Goal: Information Seeking & Learning: Learn about a topic

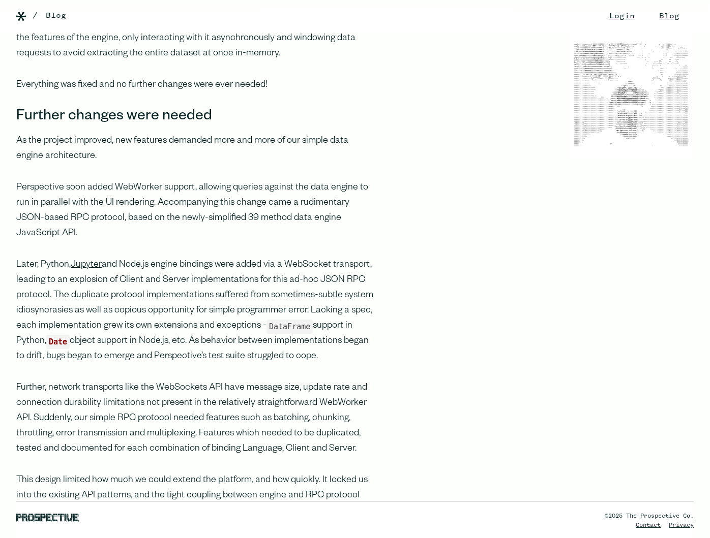
scroll to position [900, 0]
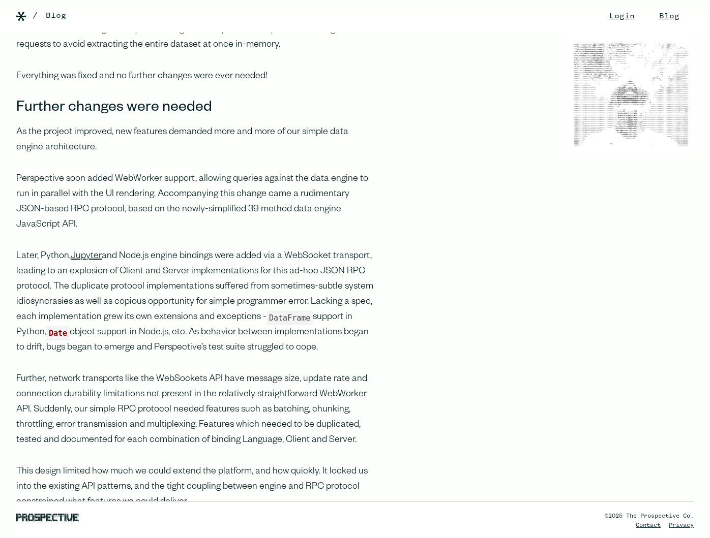
click at [604, 18] on div "/ Blog" at bounding box center [371, 16] width 677 height 12
click at [604, 16] on div "/ Blog" at bounding box center [371, 16] width 677 height 12
click at [649, 26] on link "Blog" at bounding box center [669, 16] width 41 height 33
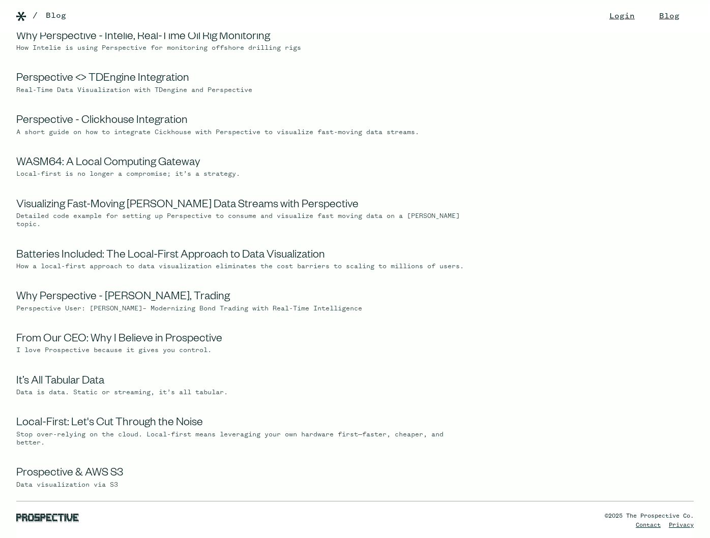
scroll to position [66, 0]
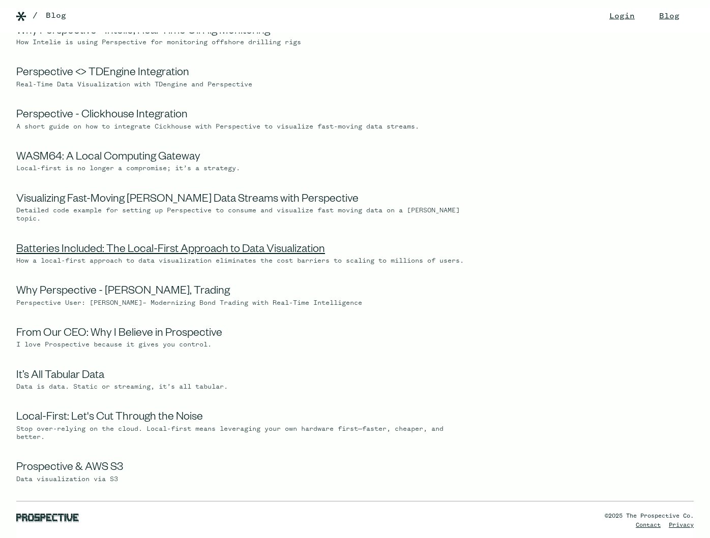
click at [269, 249] on link "Batteries Included: The Local-First Approach to Data Visualization" at bounding box center [170, 251] width 309 height 12
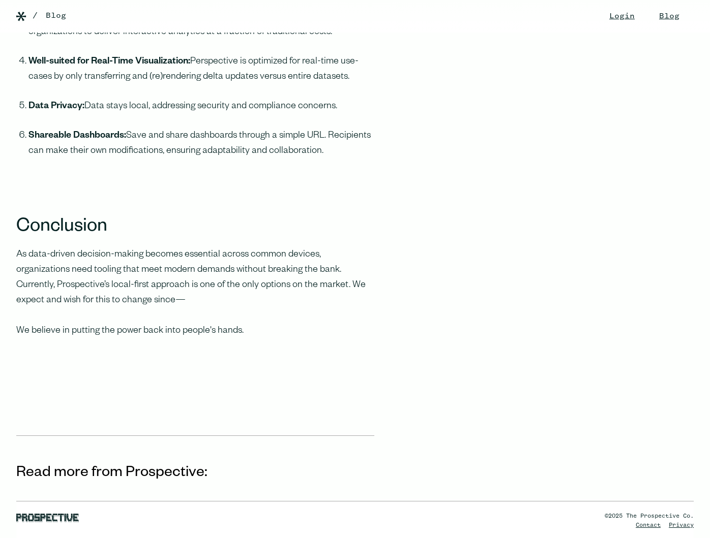
scroll to position [2649, 0]
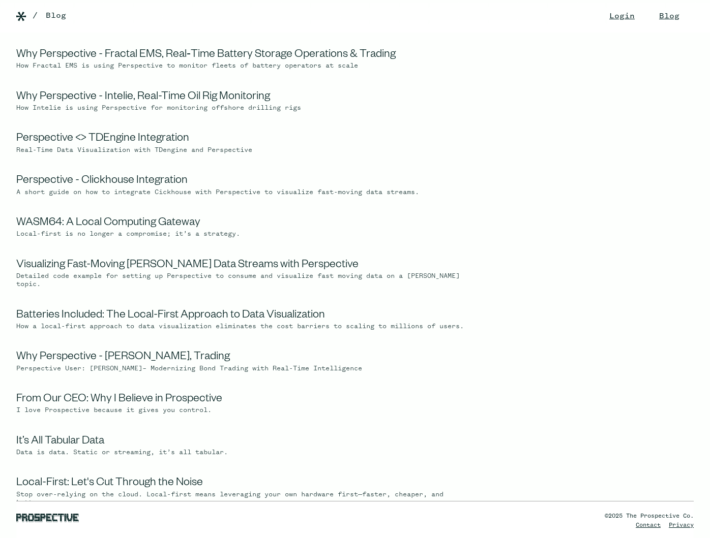
scroll to position [66, 0]
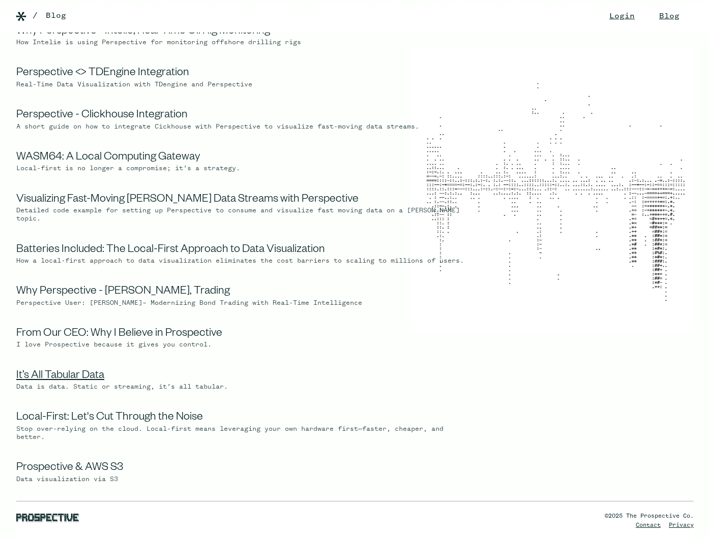
click at [100, 383] on link "It’s All Tabular Data" at bounding box center [60, 377] width 88 height 12
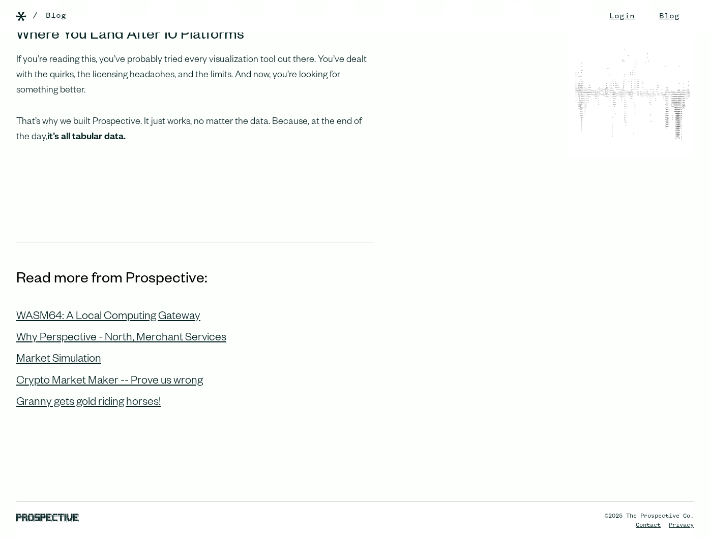
scroll to position [920, 0]
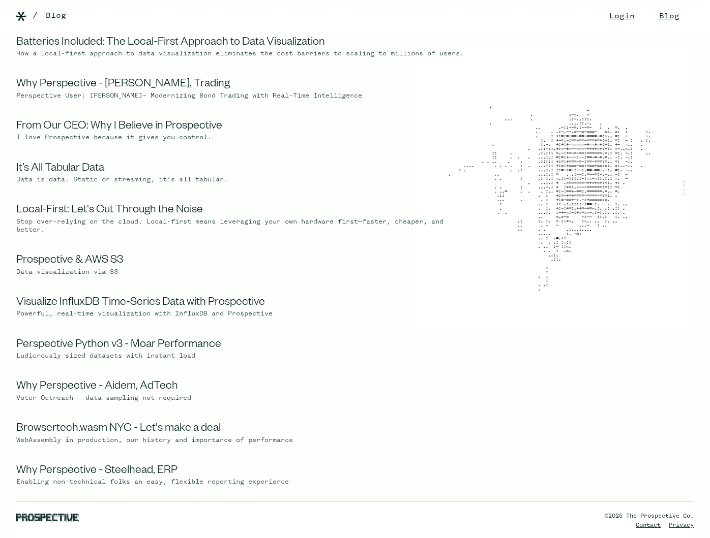
scroll to position [274, 0]
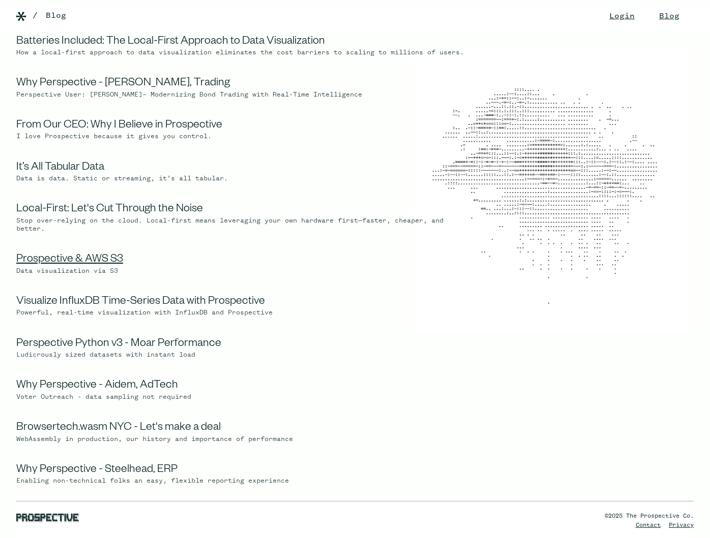
click at [102, 266] on link "Prospective & AWS S3" at bounding box center [69, 260] width 107 height 12
